Goal: Task Accomplishment & Management: Use online tool/utility

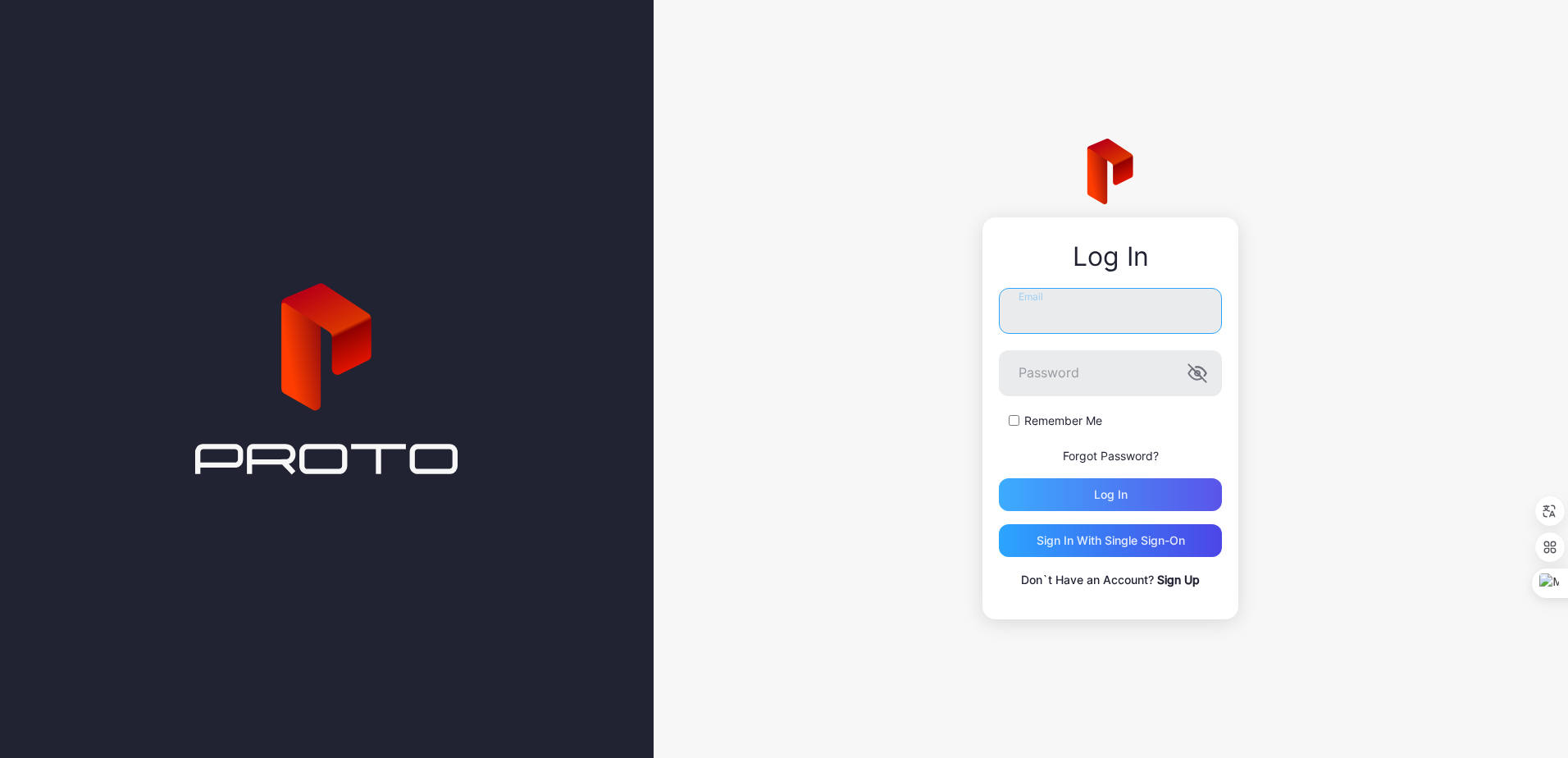
type input "**********"
click at [1104, 498] on div "Log in" at bounding box center [1110, 495] width 34 height 14
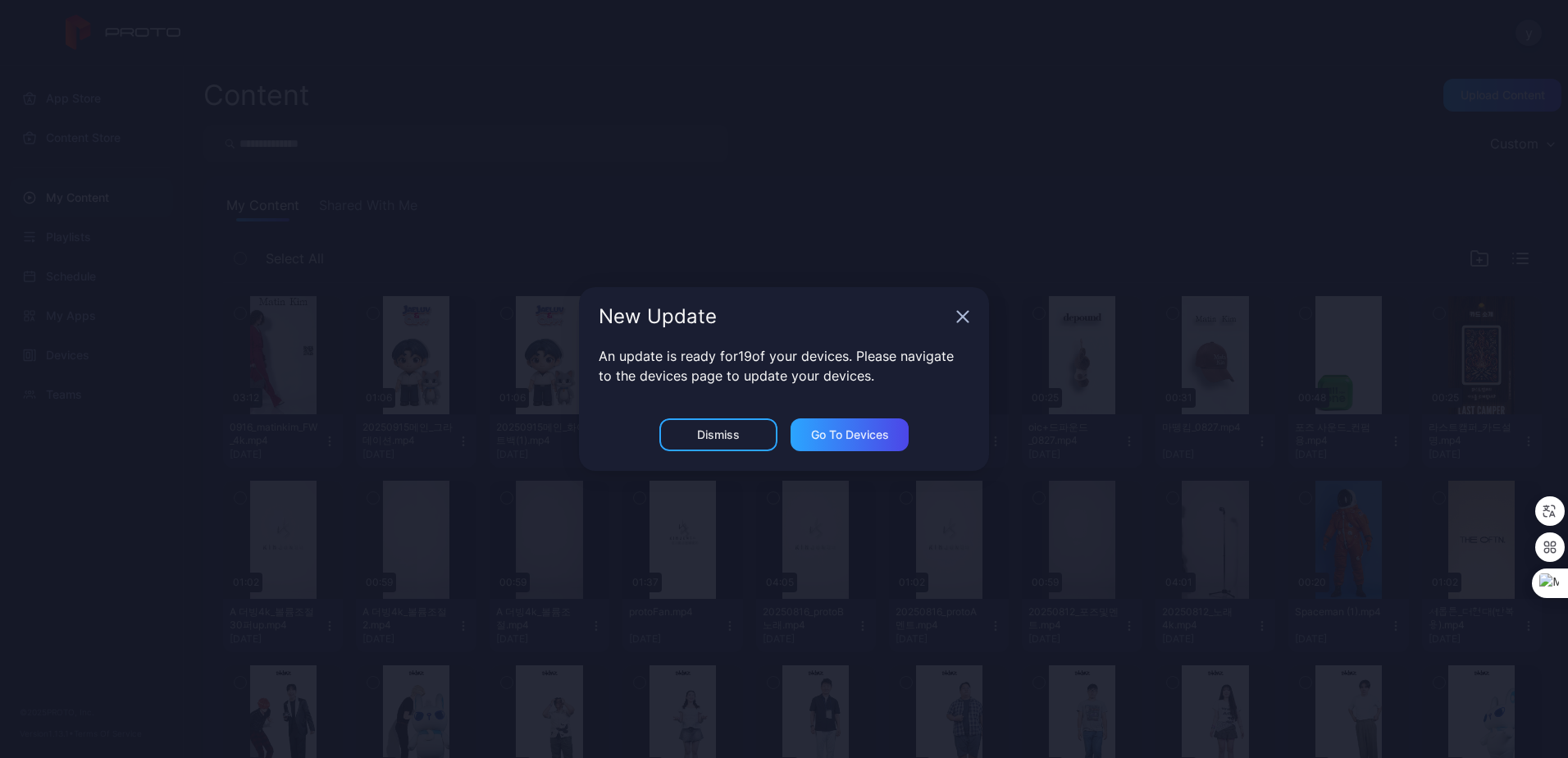
click at [963, 321] on icon "button" at bounding box center [963, 317] width 14 height 14
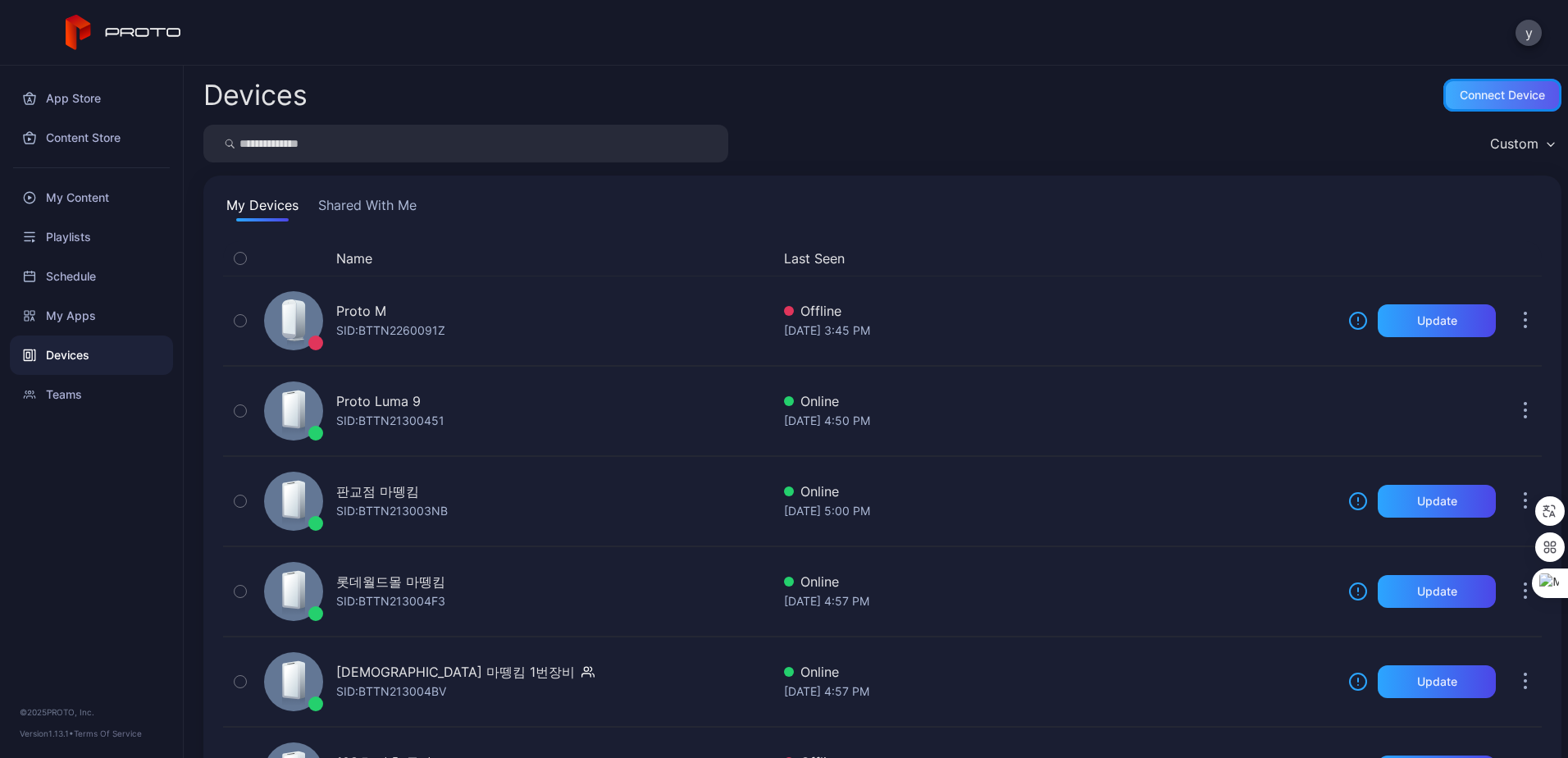
click at [1443, 94] on div "Connect device" at bounding box center [1502, 95] width 118 height 33
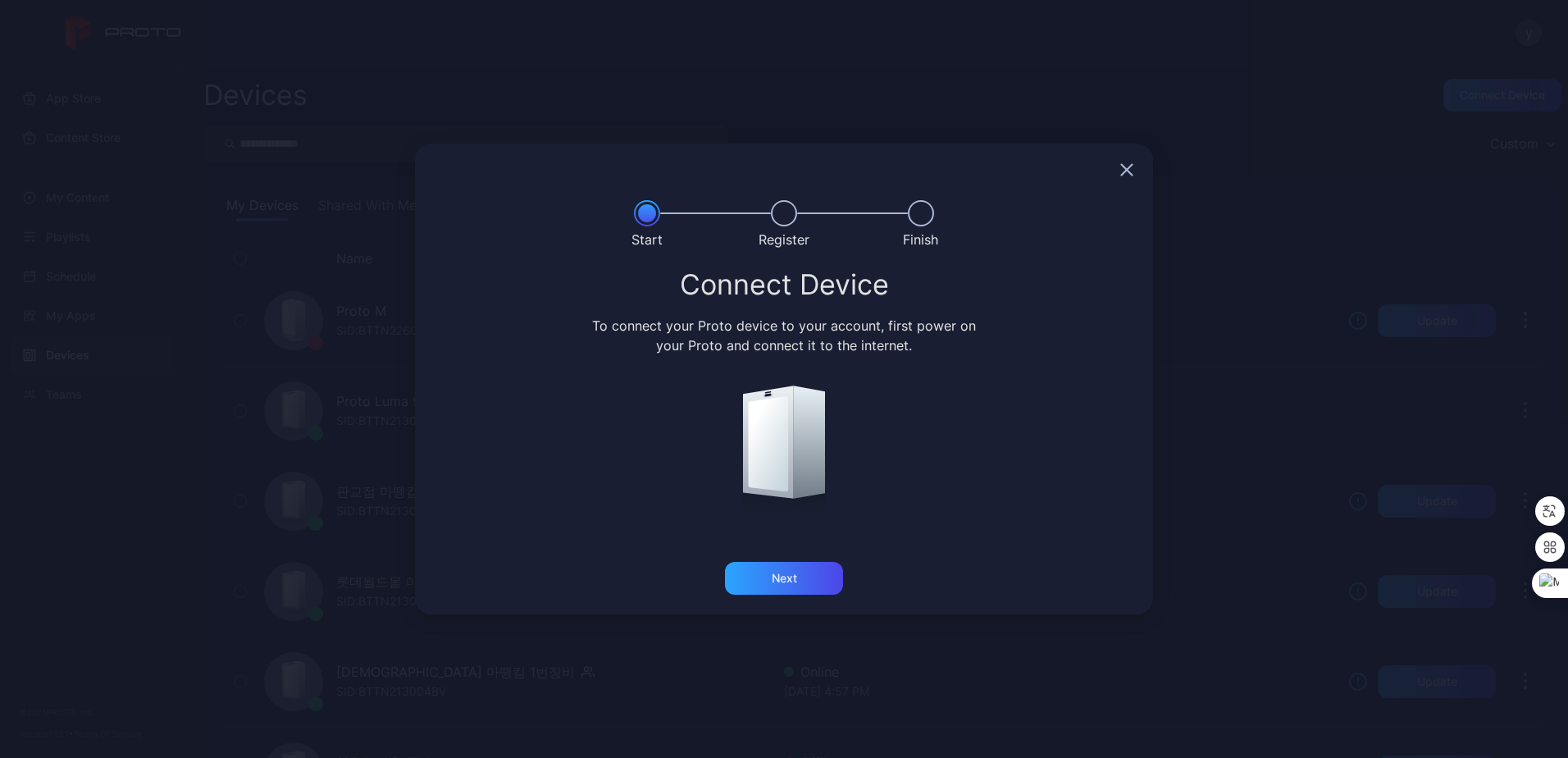
click at [1128, 173] on icon "button" at bounding box center [1127, 170] width 14 height 14
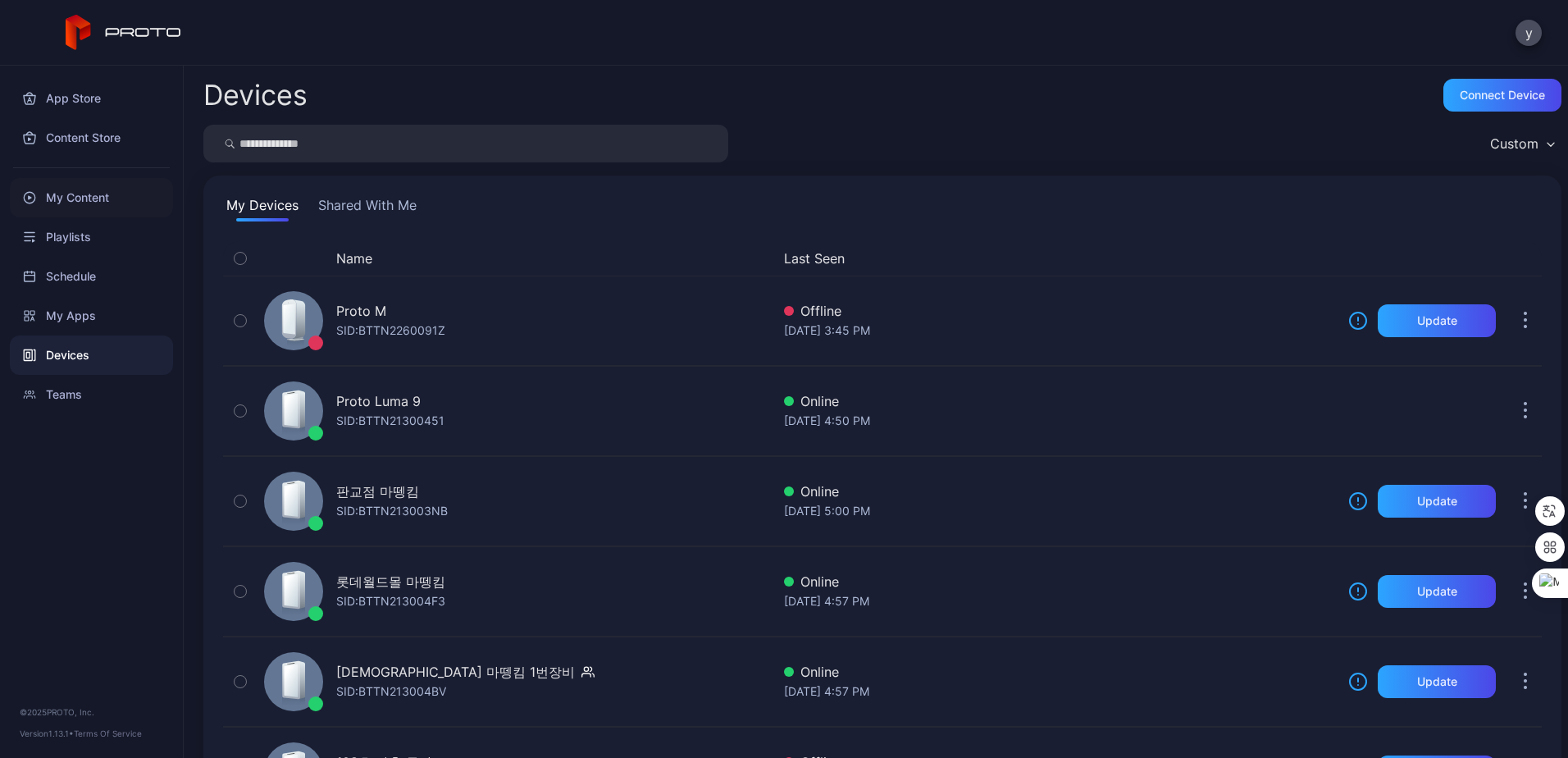
click at [75, 208] on div "My Content" at bounding box center [91, 197] width 163 height 40
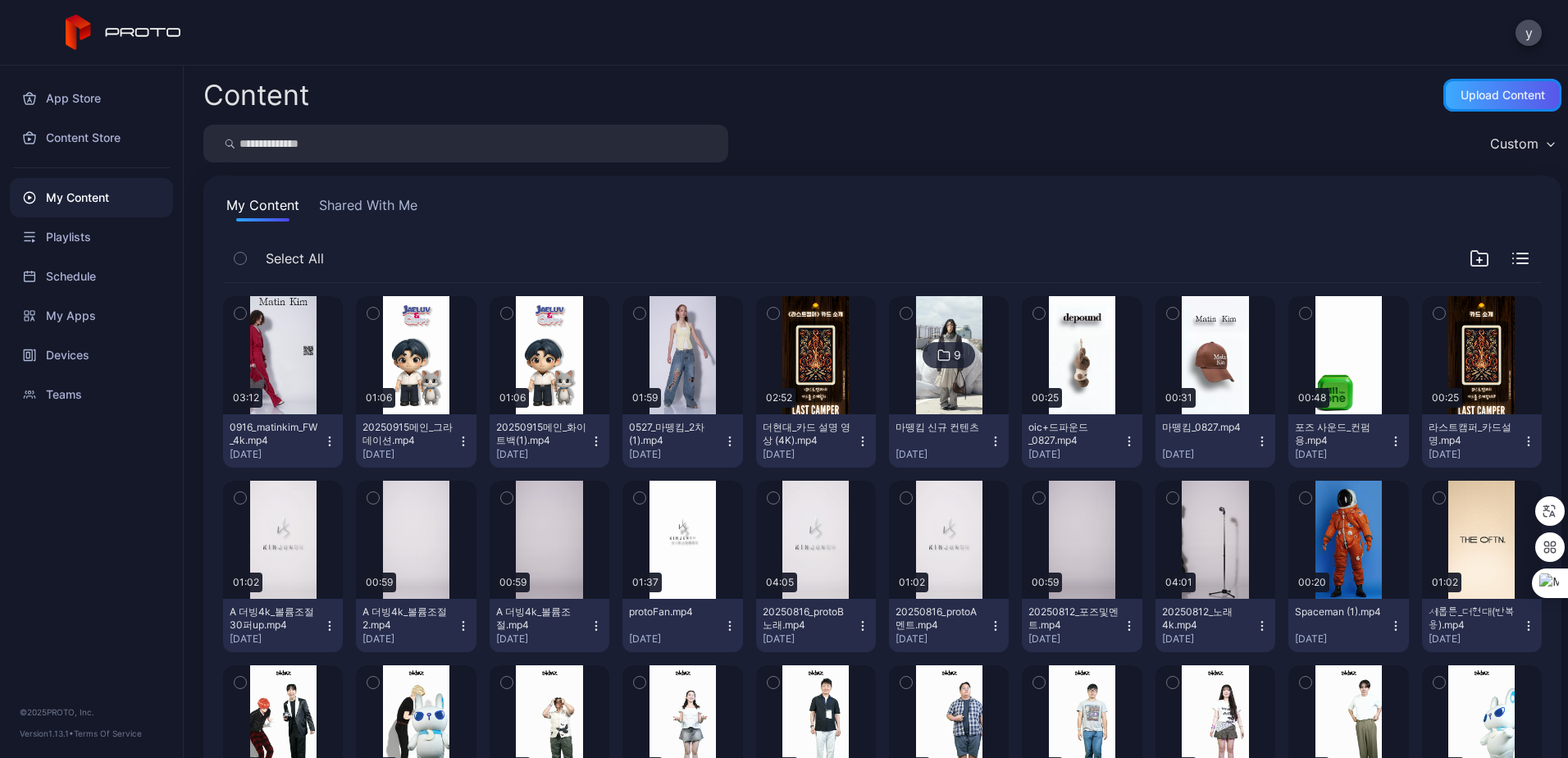
click at [1461, 96] on div "Upload Content" at bounding box center [1502, 96] width 84 height 14
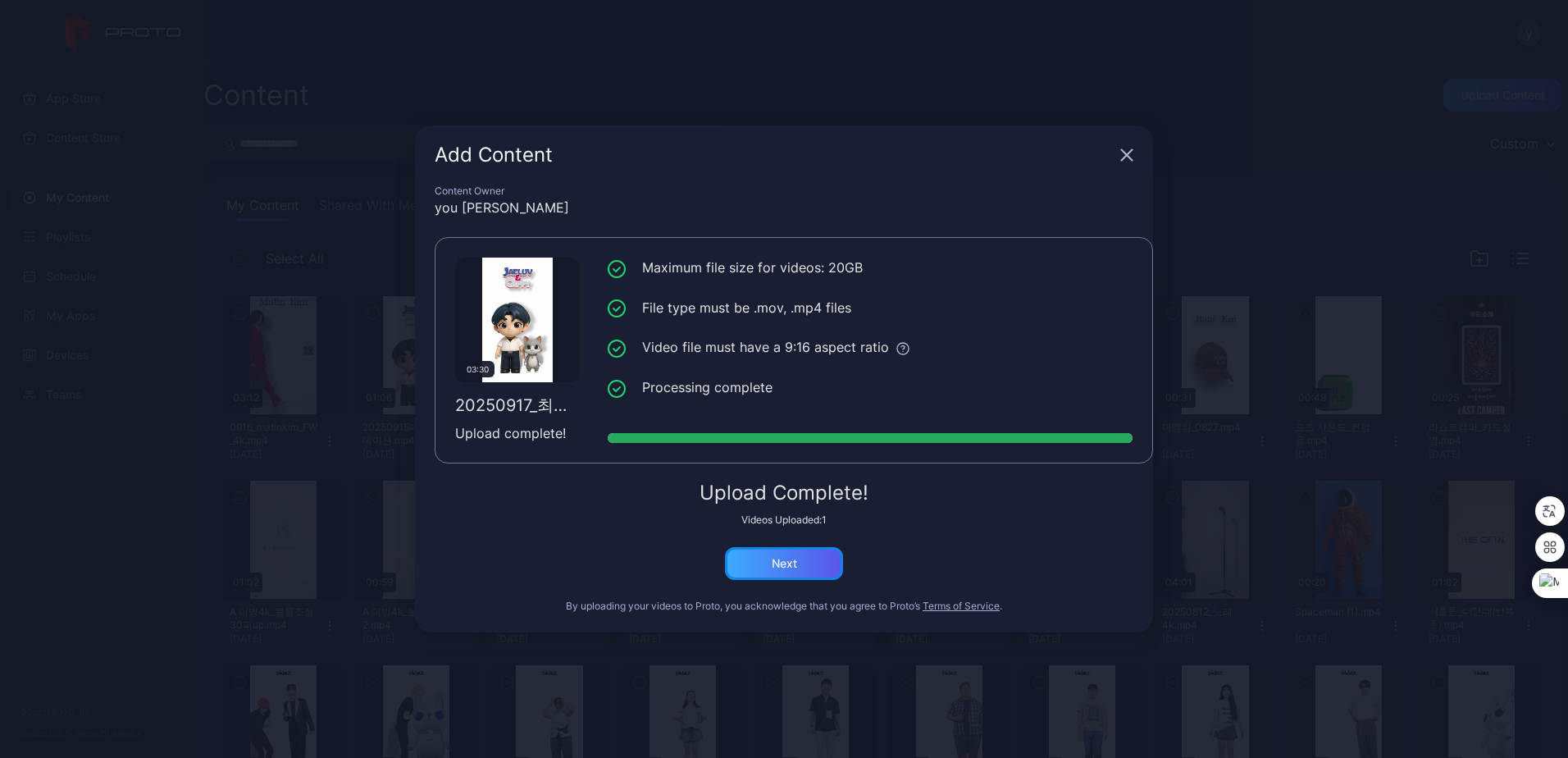
click at [791, 570] on div "Next" at bounding box center [784, 564] width 118 height 33
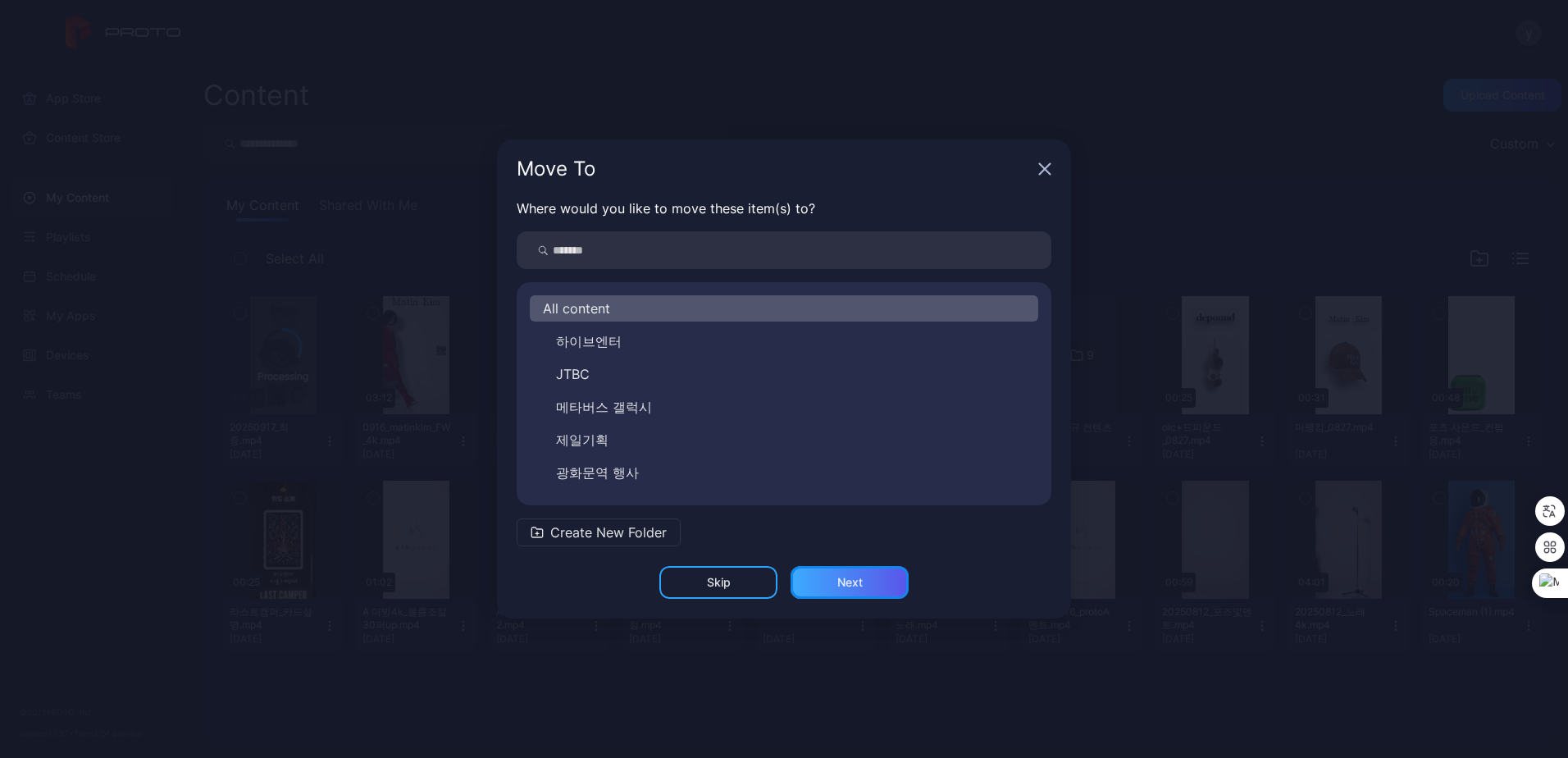
click at [822, 583] on div "Next" at bounding box center [850, 582] width 118 height 33
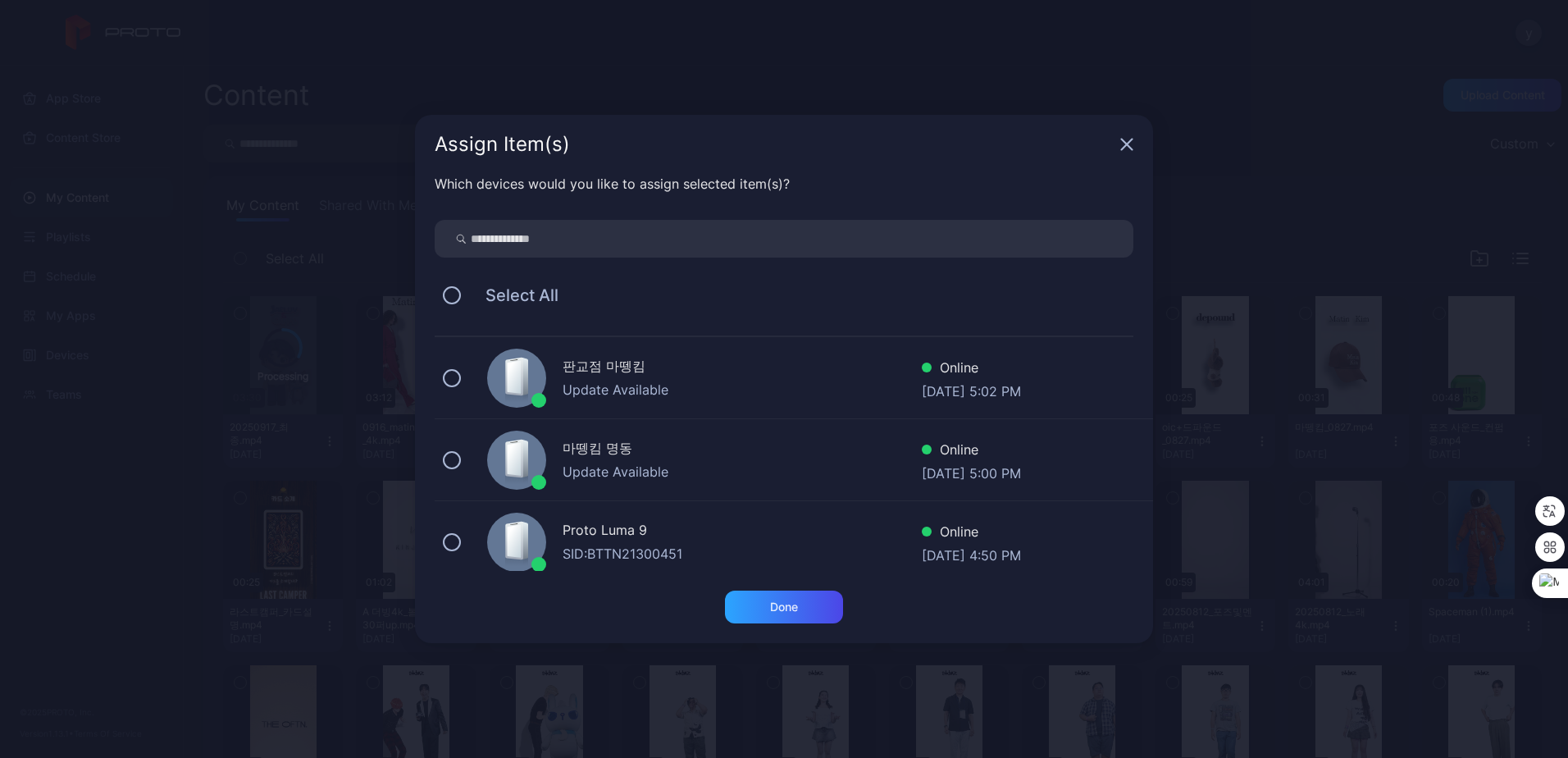
click at [595, 538] on div "Proto Luma 9" at bounding box center [741, 532] width 359 height 24
click at [765, 608] on div "Done" at bounding box center [784, 607] width 118 height 33
